Goal: Task Accomplishment & Management: Manage account settings

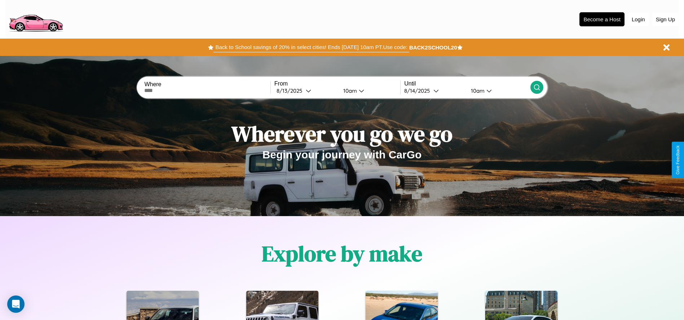
click at [311, 47] on button "Back to School savings of 20% in select cities! Ends [DATE] 10am PT. Use code:" at bounding box center [310, 47] width 195 height 10
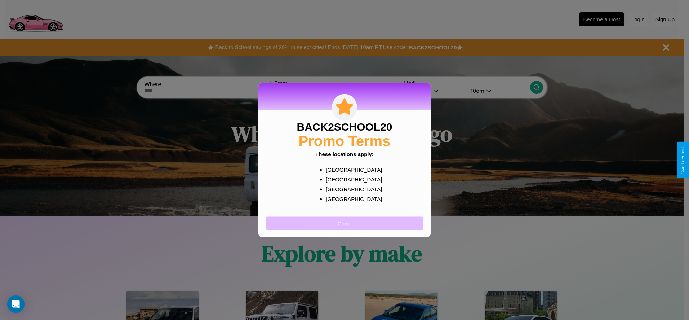
click at [345, 223] on button "Close" at bounding box center [345, 222] width 158 height 13
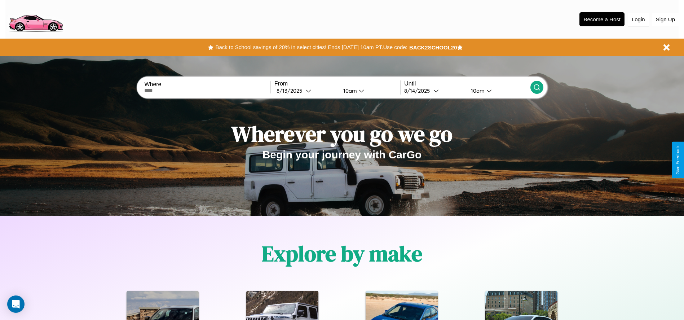
click at [638, 19] on button "Login" at bounding box center [638, 20] width 21 height 14
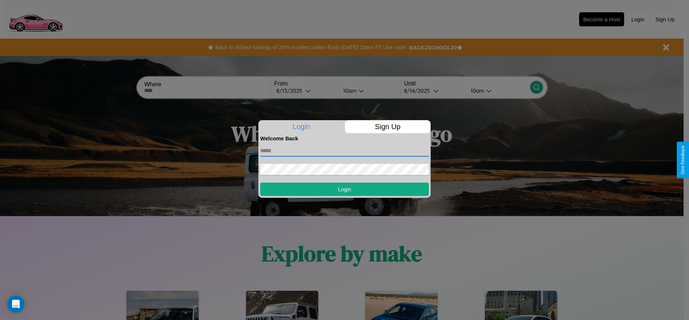
click at [345, 150] on input "text" at bounding box center [344, 151] width 169 height 12
type input "**********"
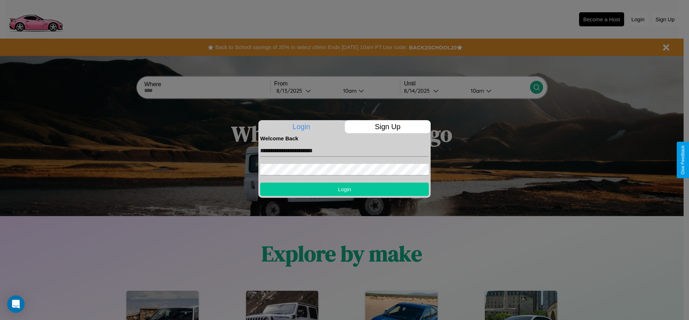
click at [345, 189] on button "Login" at bounding box center [344, 188] width 169 height 13
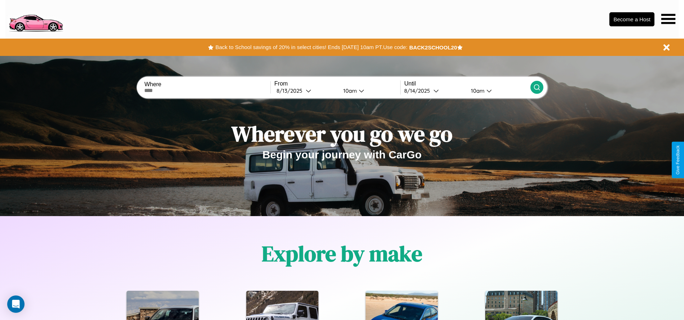
click at [668, 19] on icon at bounding box center [668, 19] width 14 height 10
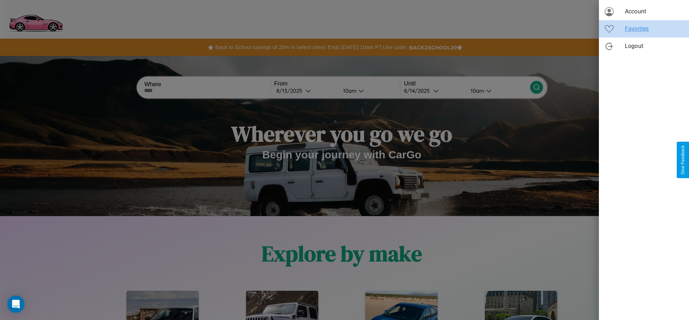
click at [644, 29] on span "Favorites" at bounding box center [654, 29] width 58 height 9
